Goal: Check status: Check status

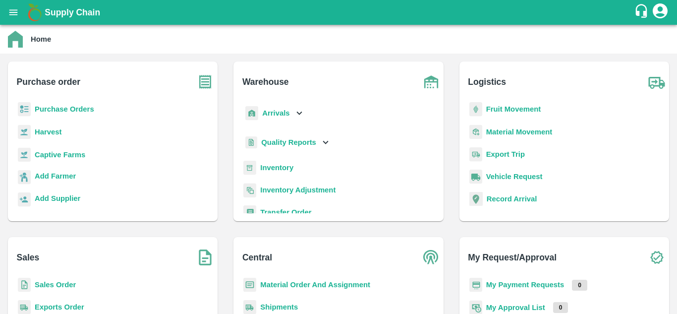
click at [50, 283] on b "Sales Order" at bounding box center [55, 285] width 41 height 8
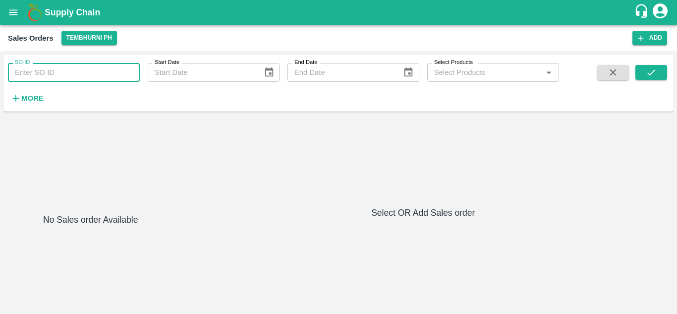
click at [60, 72] on input "SO ID" at bounding box center [74, 72] width 132 height 19
paste input "603043"
type input "603043"
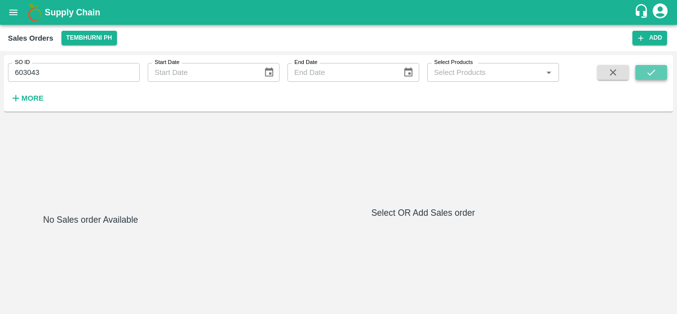
click at [649, 70] on icon "submit" at bounding box center [651, 72] width 11 height 11
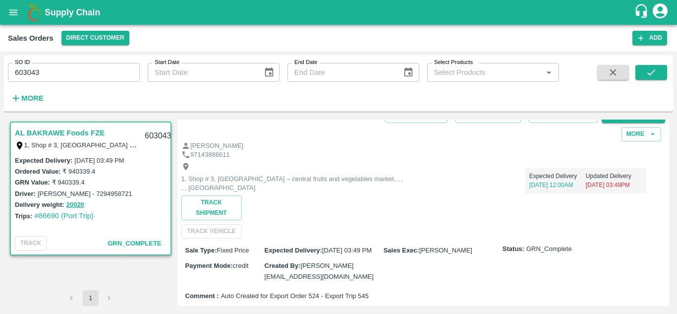
scroll to position [50, 0]
